Goal: Transaction & Acquisition: Purchase product/service

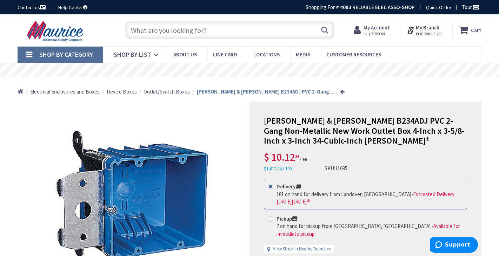
click at [165, 33] on input "text" at bounding box center [229, 30] width 209 height 18
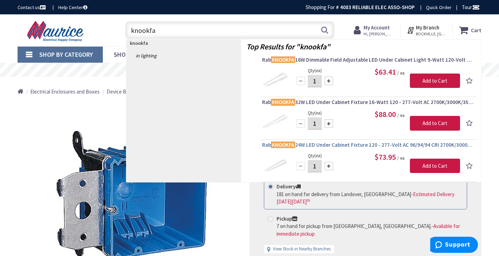
type input "knookfa"
click at [344, 143] on span "Rab KNOOKFA 24W LED Under Cabinet Fixture 120 - 277-Volt AC 96/94/94 CRI 2700K/…" at bounding box center [368, 145] width 212 height 7
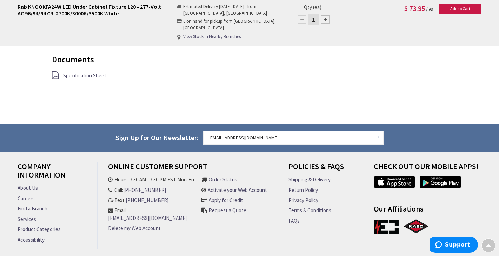
scroll to position [622, 0]
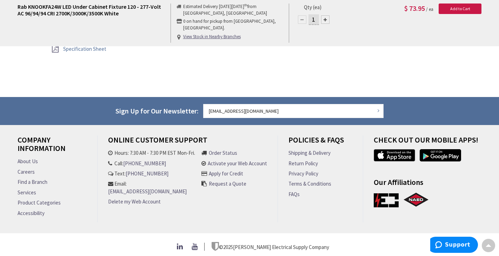
click at [71, 46] on span "Specification Sheet" at bounding box center [84, 49] width 43 height 7
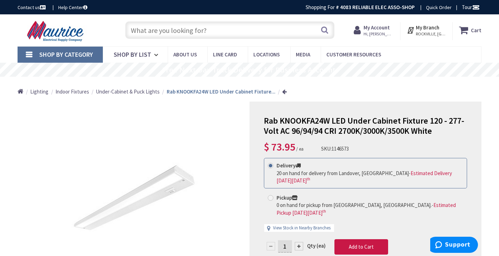
click at [299, 245] on div at bounding box center [299, 246] width 8 height 8
click at [299, 244] on div at bounding box center [365, 217] width 231 height 231
click at [300, 245] on div at bounding box center [299, 246] width 8 height 8
type input "3"
click at [344, 244] on button "Add to Cart" at bounding box center [361, 247] width 54 height 15
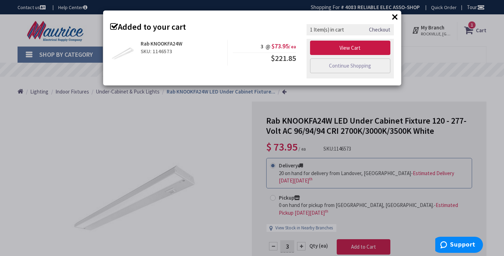
drag, startPoint x: 325, startPoint y: 61, endPoint x: 322, endPoint y: 65, distance: 5.5
click at [325, 61] on link "Continue Shopping" at bounding box center [350, 66] width 81 height 15
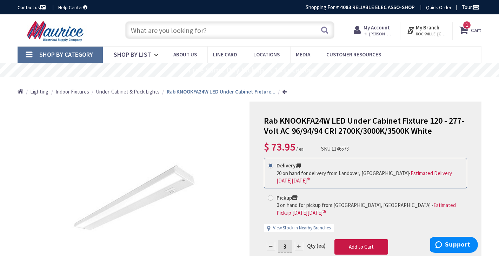
click at [133, 32] on input "text" at bounding box center [229, 30] width 209 height 18
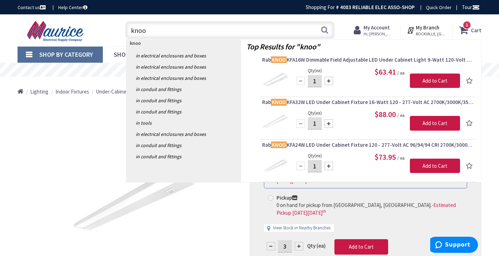
type input "know"
drag, startPoint x: 148, startPoint y: 43, endPoint x: 426, endPoint y: 80, distance: 280.2
click at [426, 80] on input "Add to Cart" at bounding box center [435, 81] width 50 height 15
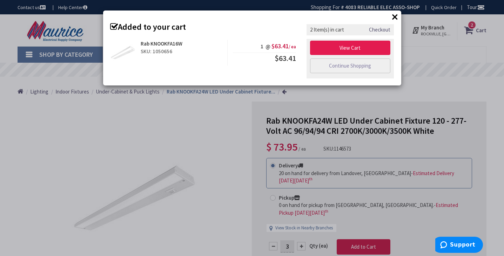
click at [345, 48] on link "View Cart" at bounding box center [350, 48] width 81 height 15
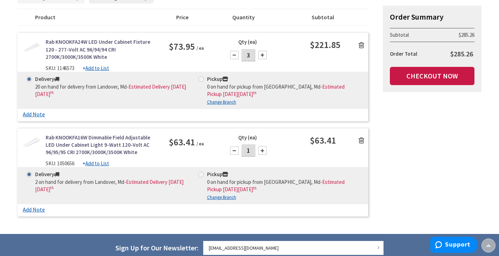
scroll to position [129, 0]
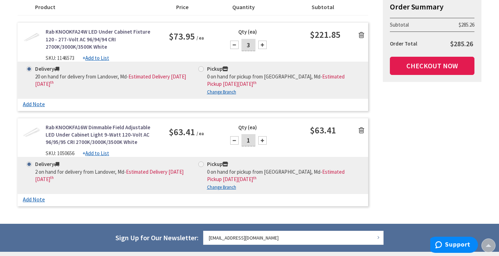
click at [422, 67] on link "Checkout Now" at bounding box center [432, 66] width 85 height 18
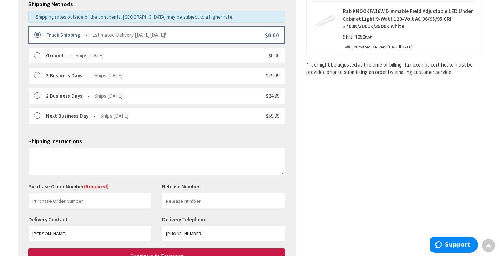
scroll to position [244, 0]
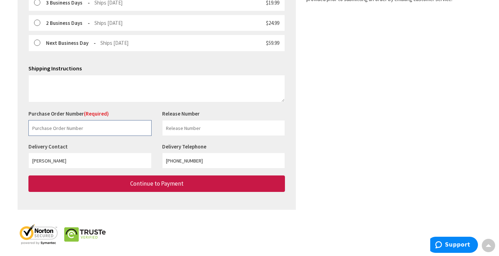
click at [45, 128] on input "text" at bounding box center [89, 128] width 123 height 16
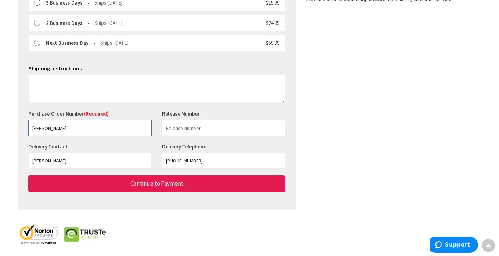
type input "[PERSON_NAME]"
click at [80, 176] on button "Continue to Payment" at bounding box center [156, 184] width 256 height 16
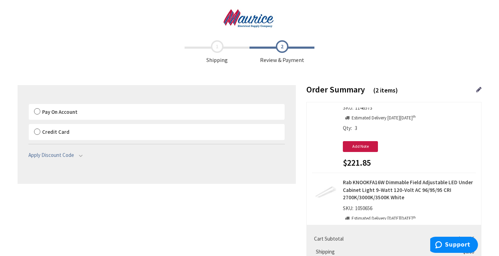
click at [37, 113] on label "Pay On Account" at bounding box center [157, 112] width 256 height 16
click at [29, 106] on input "Pay On Account" at bounding box center [29, 106] width 0 height 0
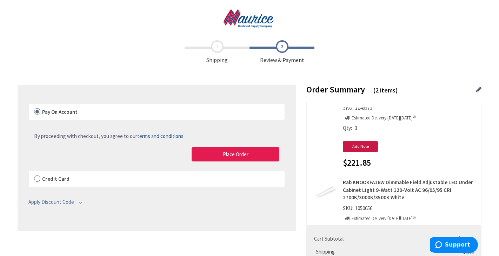
click at [210, 154] on button "Place Order" at bounding box center [236, 154] width 88 height 15
